Goal: Communication & Community: Answer question/provide support

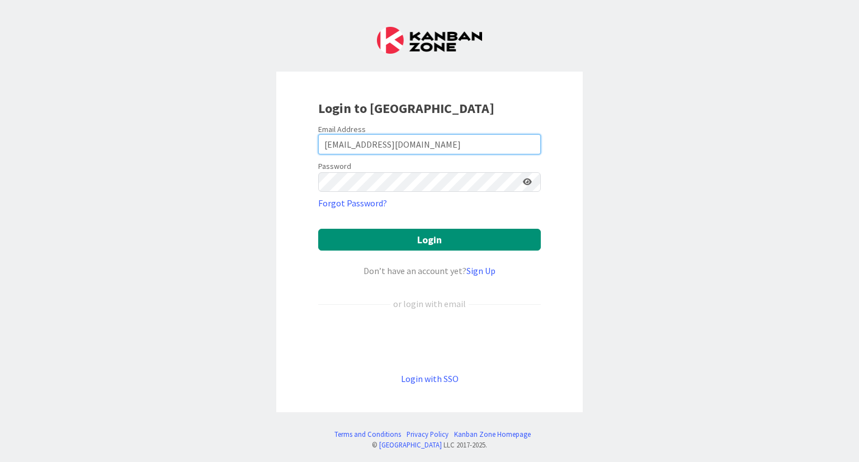
drag, startPoint x: 443, startPoint y: 146, endPoint x: 343, endPoint y: 140, distance: 99.7
click at [343, 140] on input "[EMAIL_ADDRESS][DOMAIN_NAME]" at bounding box center [429, 144] width 222 height 20
type input "[PERSON_NAME][EMAIL_ADDRESS][DOMAIN_NAME]"
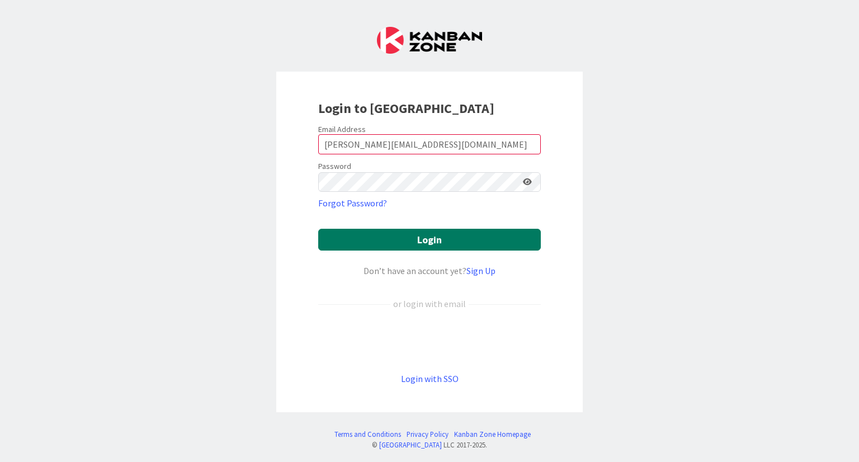
click at [429, 243] on button "Login" at bounding box center [429, 240] width 222 height 22
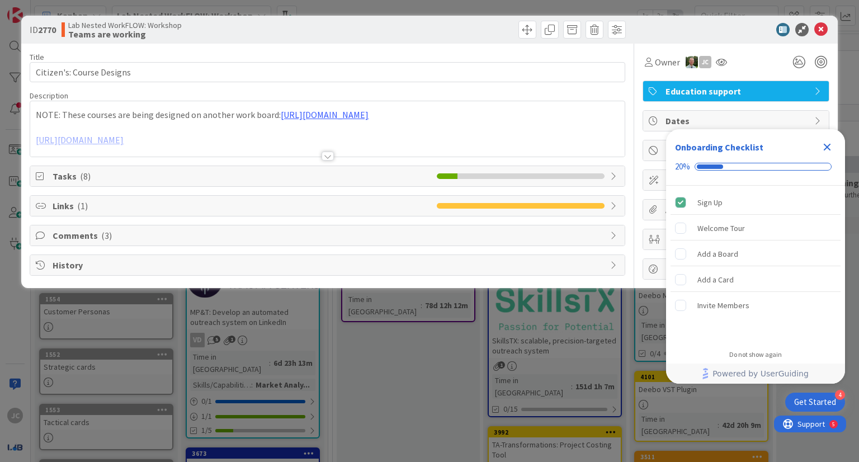
click at [831, 141] on icon "Close Checklist" at bounding box center [826, 146] width 13 height 13
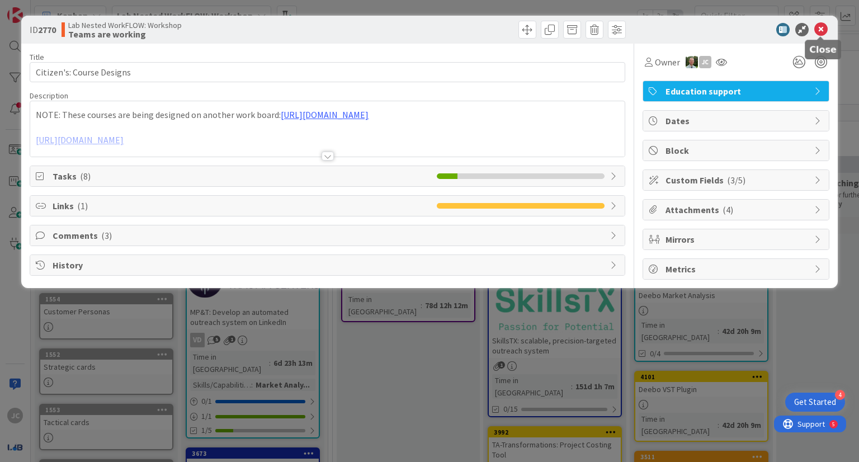
click at [824, 32] on icon at bounding box center [820, 29] width 13 height 13
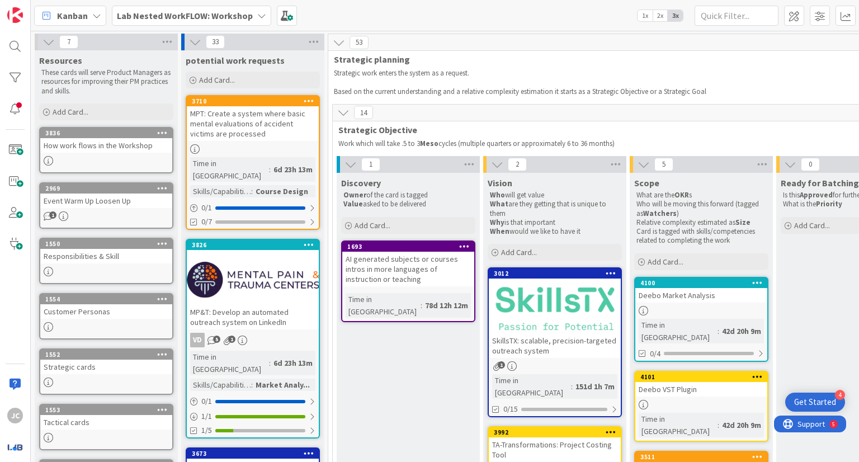
click at [147, 14] on b "Lab Nested WorkFLOW: Workshop" at bounding box center [185, 15] width 136 height 11
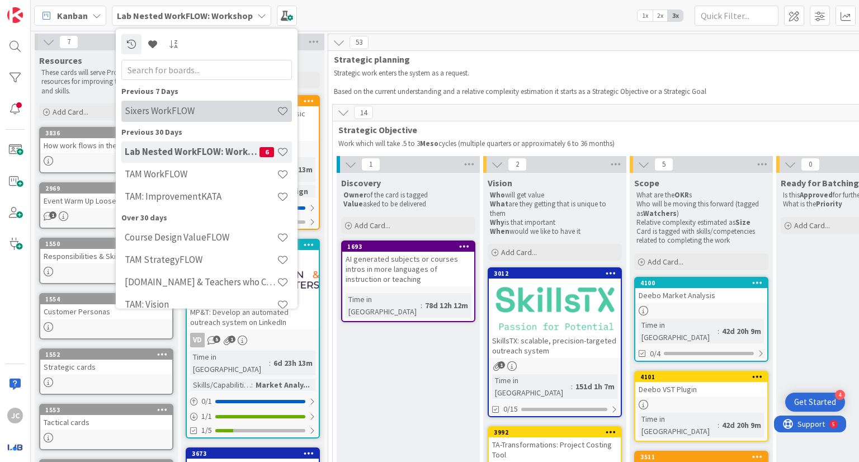
click at [174, 106] on h4 "Sixers WorkFLOW" at bounding box center [201, 111] width 152 height 11
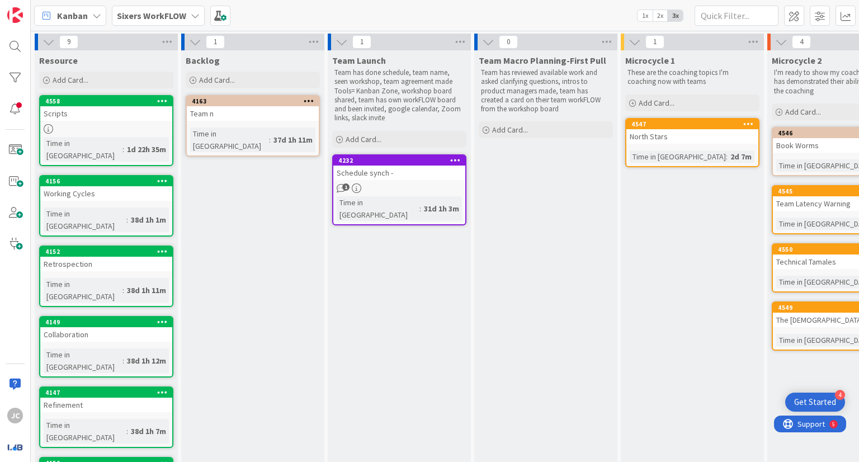
click at [76, 126] on div at bounding box center [106, 129] width 132 height 10
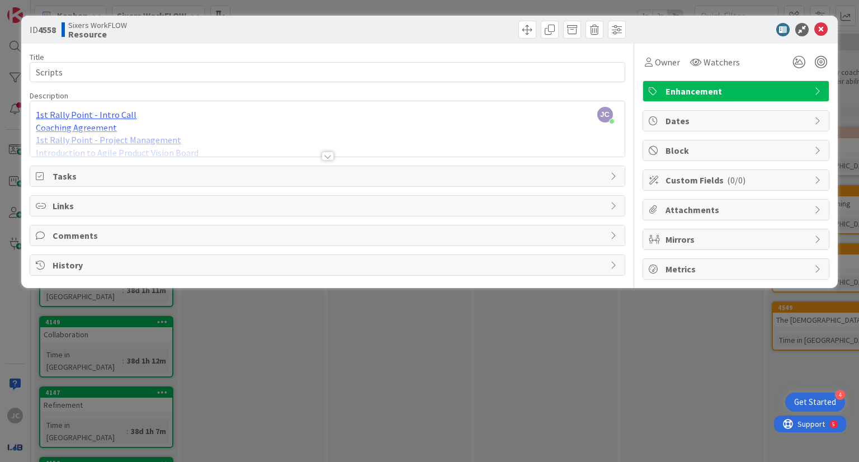
click at [331, 158] on div at bounding box center [327, 155] width 12 height 9
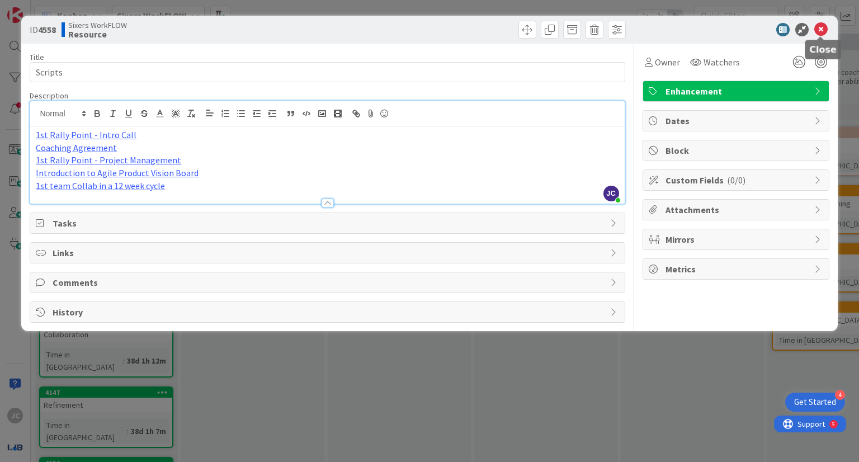
click at [826, 31] on icon at bounding box center [820, 29] width 13 height 13
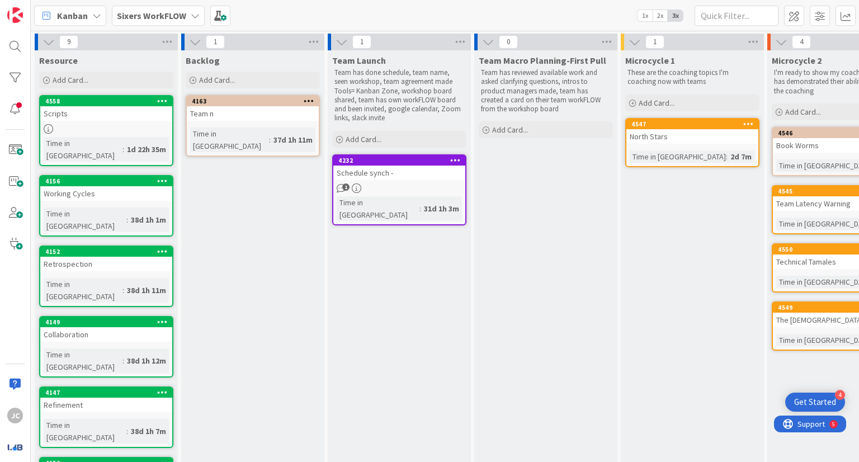
click at [175, 22] on span "Sixers WorkFLOW" at bounding box center [151, 15] width 69 height 13
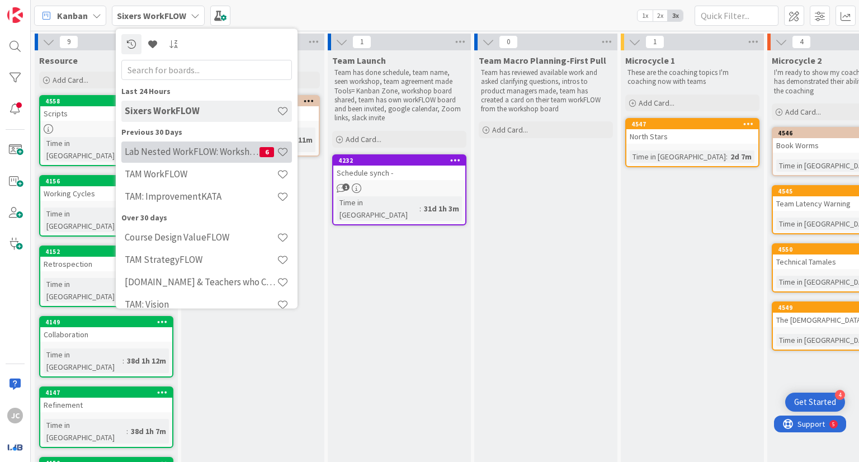
click at [183, 151] on h4 "Lab Nested WorkFLOW: Workshop" at bounding box center [192, 151] width 135 height 11
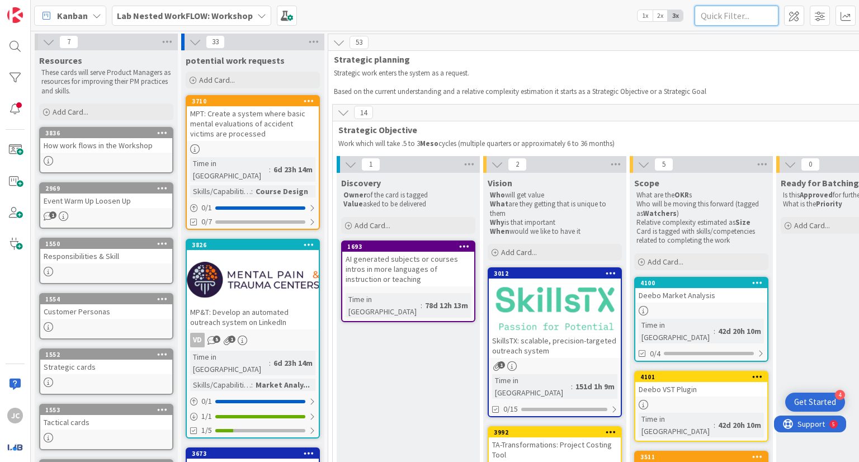
click at [751, 13] on input "text" at bounding box center [736, 16] width 84 height 20
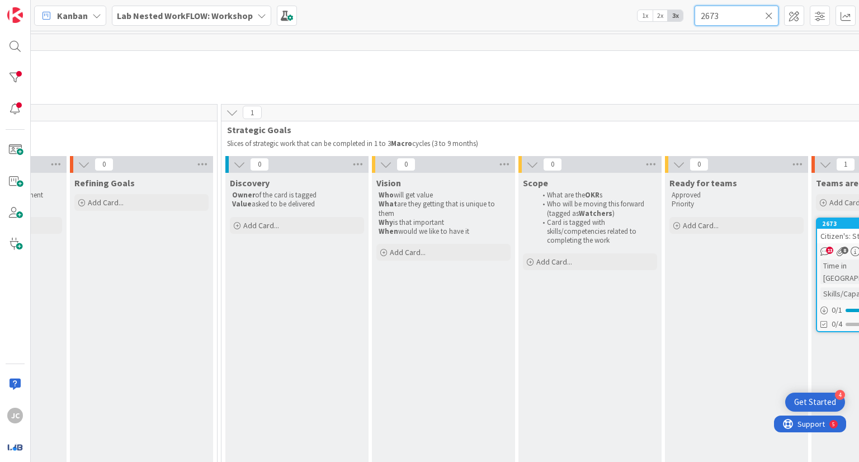
scroll to position [0, 1193]
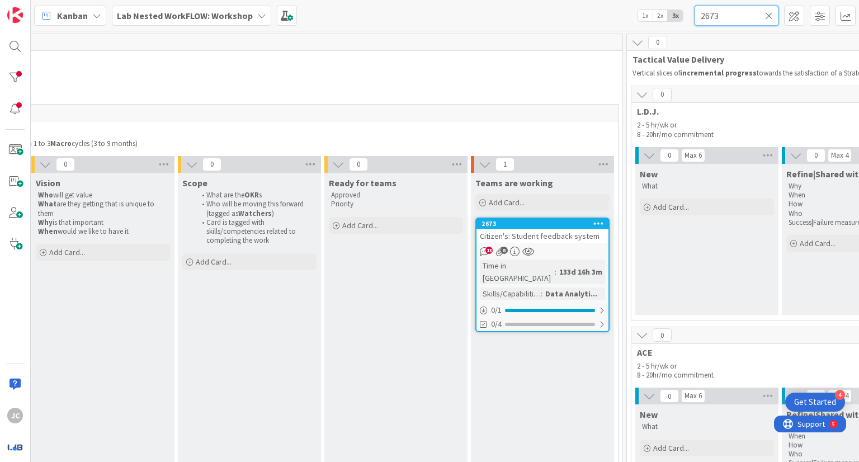
type input "2673"
click at [566, 233] on span "Citizen's: Student feedback system" at bounding box center [540, 236] width 120 height 10
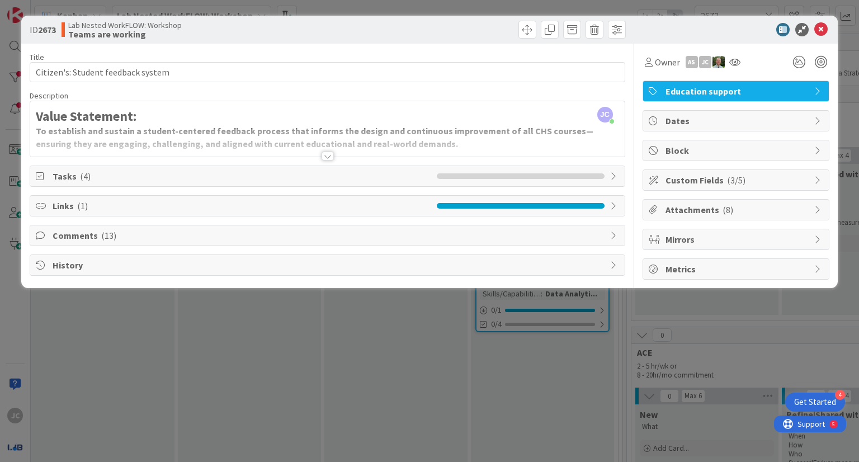
click at [76, 231] on span "Comments ( 13 )" at bounding box center [328, 235] width 551 height 13
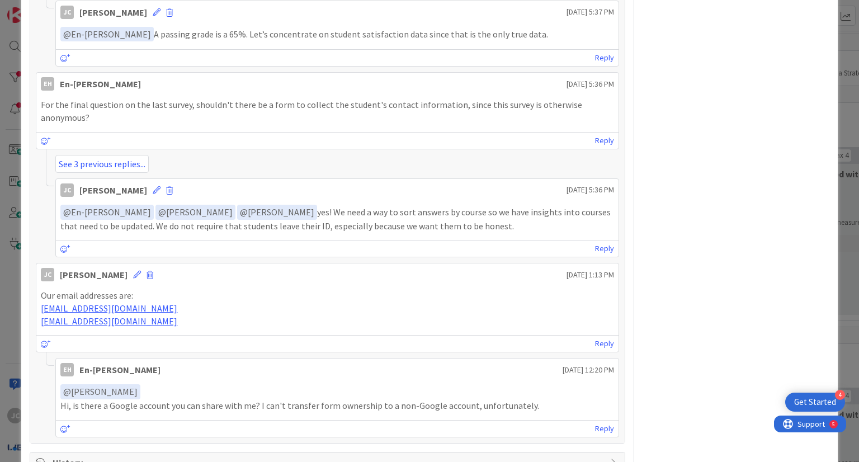
scroll to position [859, 0]
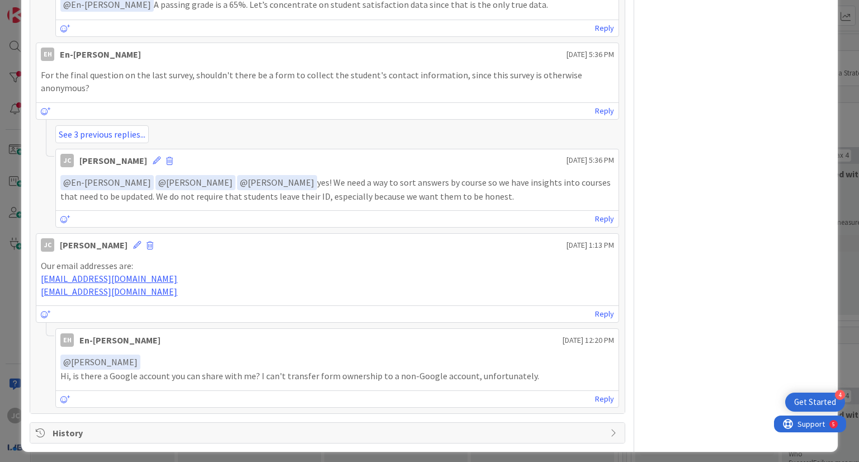
click at [407, 395] on div "Reply" at bounding box center [337, 398] width 562 height 17
click at [599, 397] on link "Reply" at bounding box center [604, 399] width 19 height 14
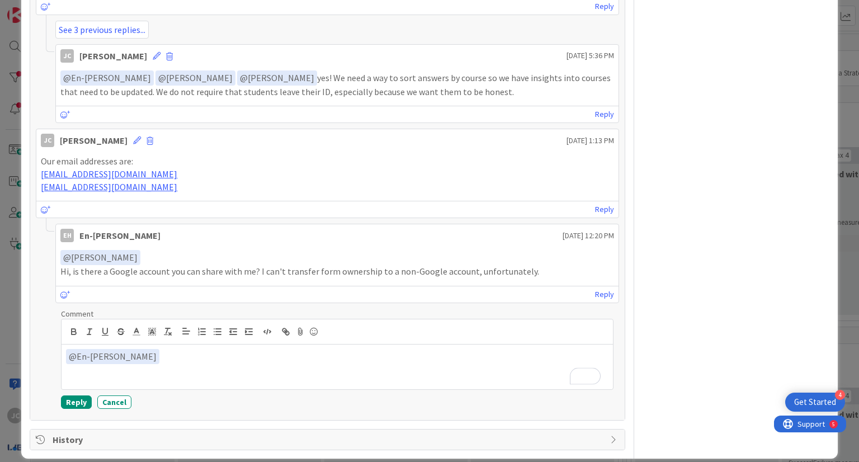
scroll to position [970, 0]
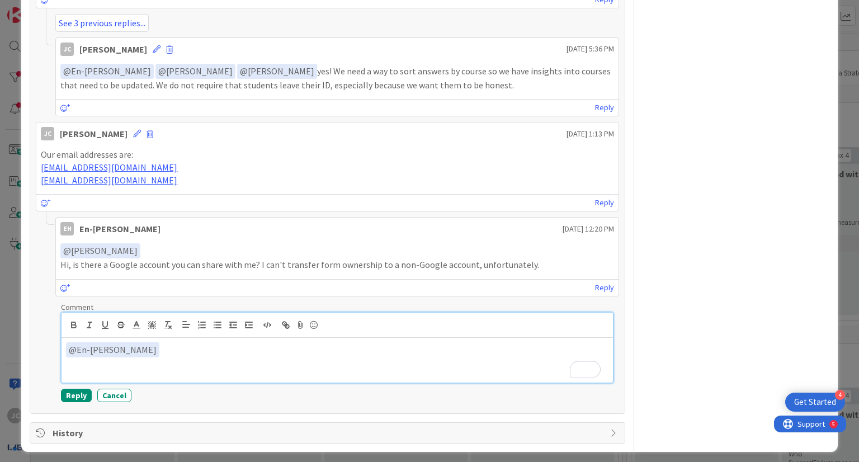
click at [359, 353] on div "﻿ @ En-[PERSON_NAME] ﻿" at bounding box center [336, 360] width 551 height 45
click at [70, 388] on button "Reply" at bounding box center [76, 394] width 31 height 13
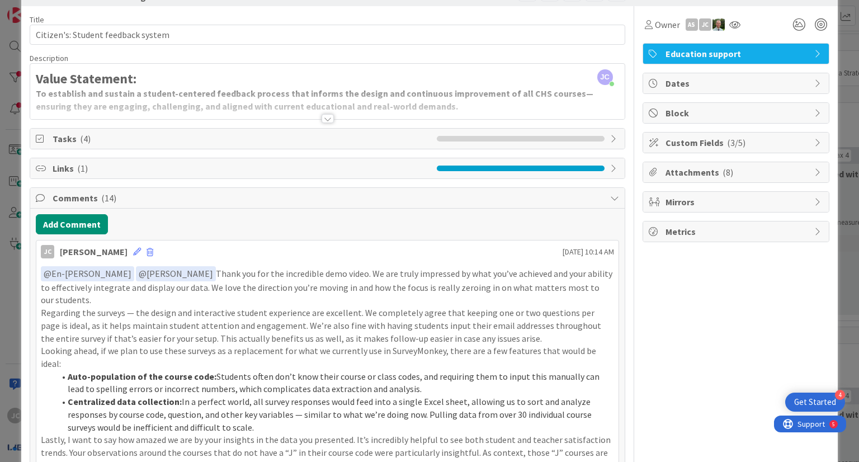
scroll to position [0, 0]
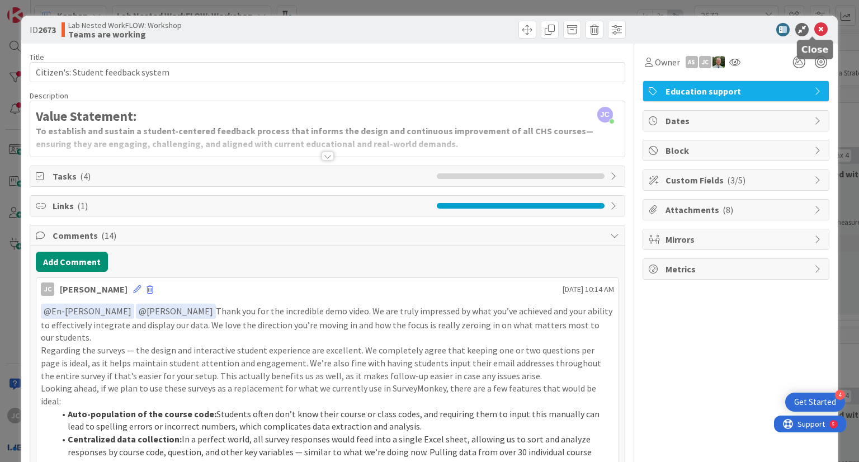
click at [814, 32] on icon at bounding box center [820, 29] width 13 height 13
